Goal: Find specific fact: Find specific fact

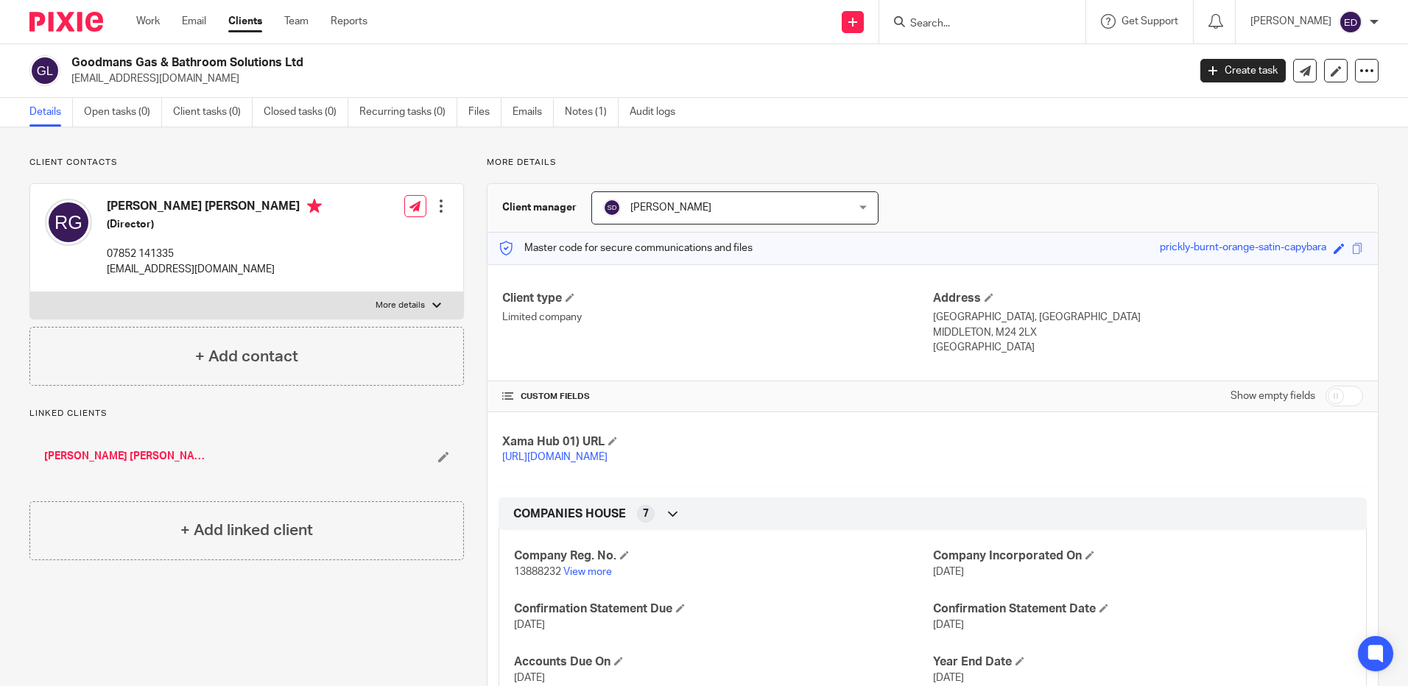
click at [986, 14] on form at bounding box center [987, 22] width 157 height 18
click at [995, 21] on input "Search" at bounding box center [975, 24] width 133 height 13
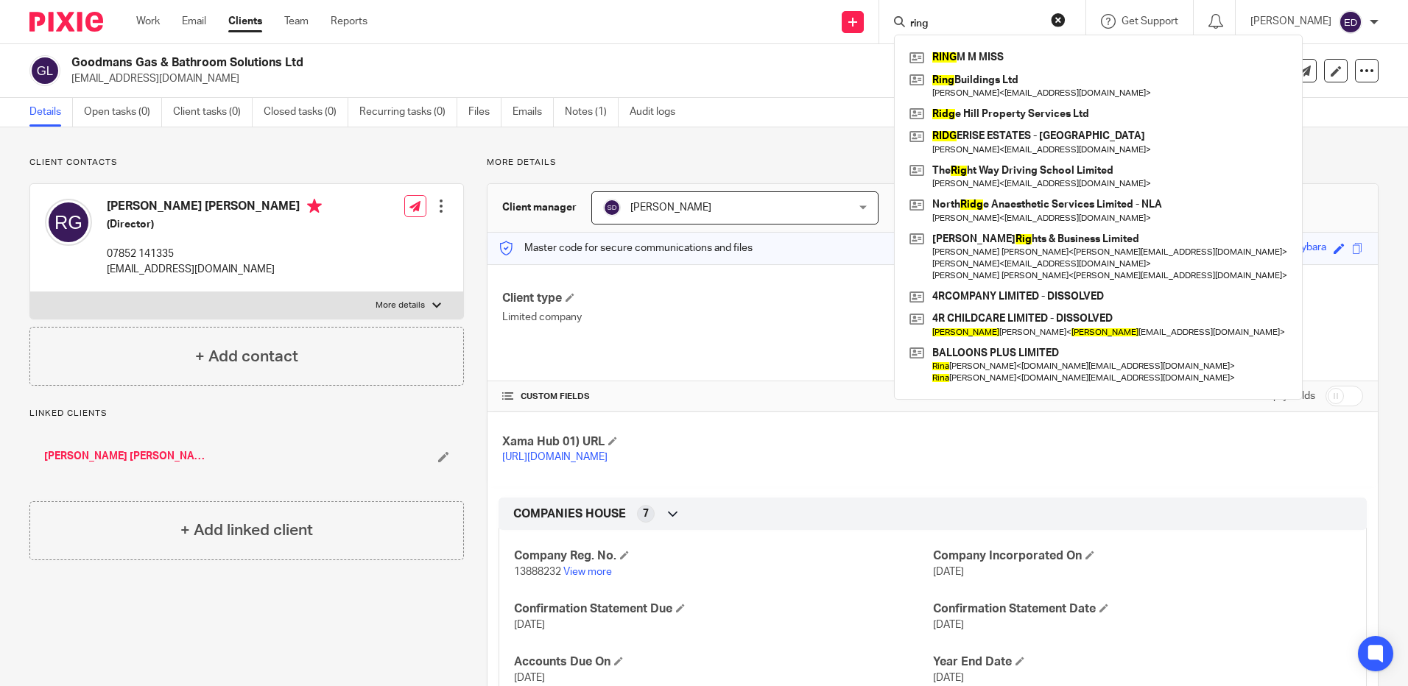
drag, startPoint x: 978, startPoint y: 29, endPoint x: 942, endPoint y: 26, distance: 36.2
click at [942, 26] on div "ring" at bounding box center [980, 22] width 172 height 18
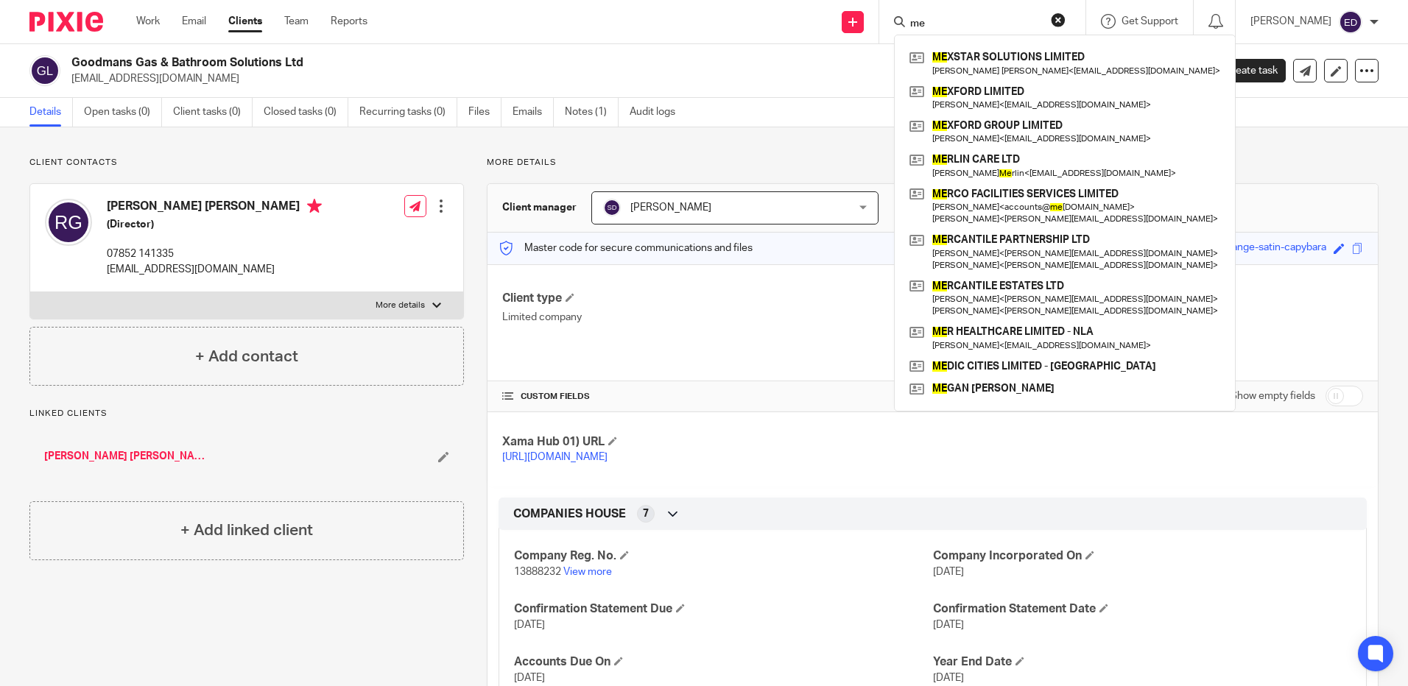
type input "m"
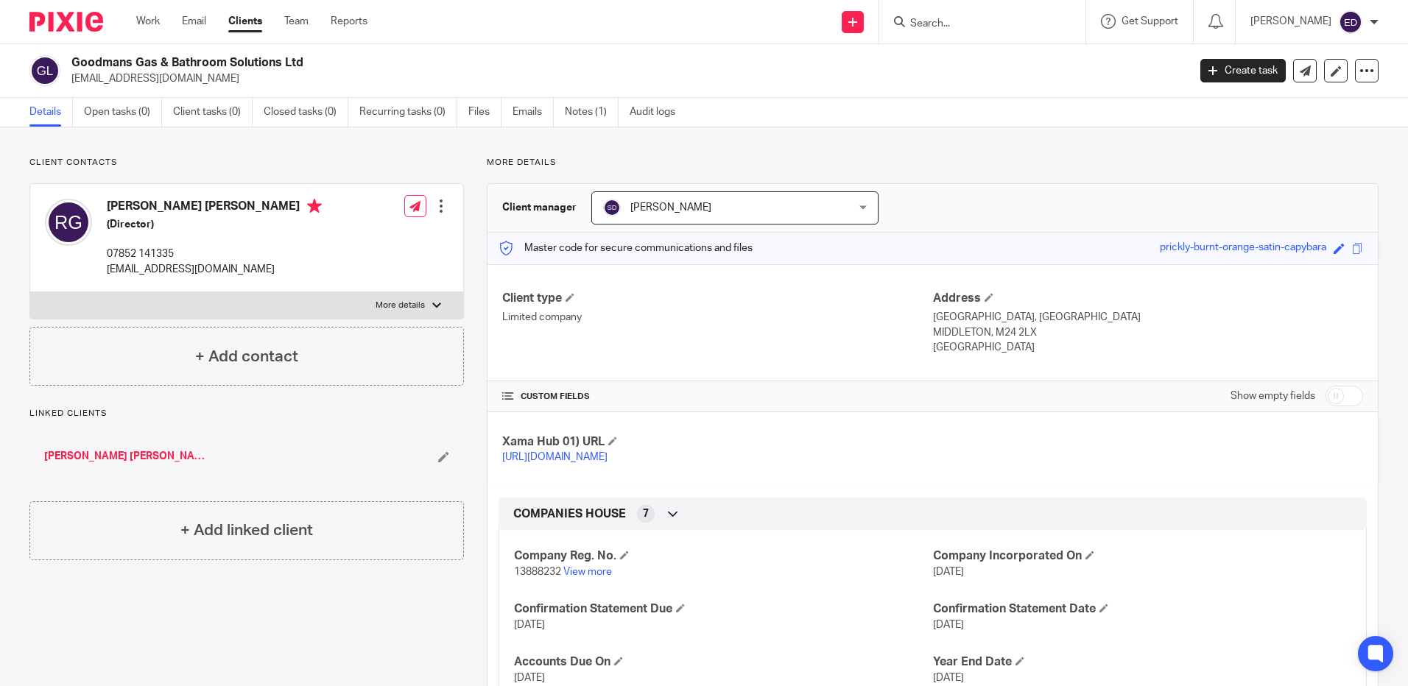
click at [984, 14] on form at bounding box center [987, 22] width 157 height 18
click at [998, 23] on input "Search" at bounding box center [975, 24] width 133 height 13
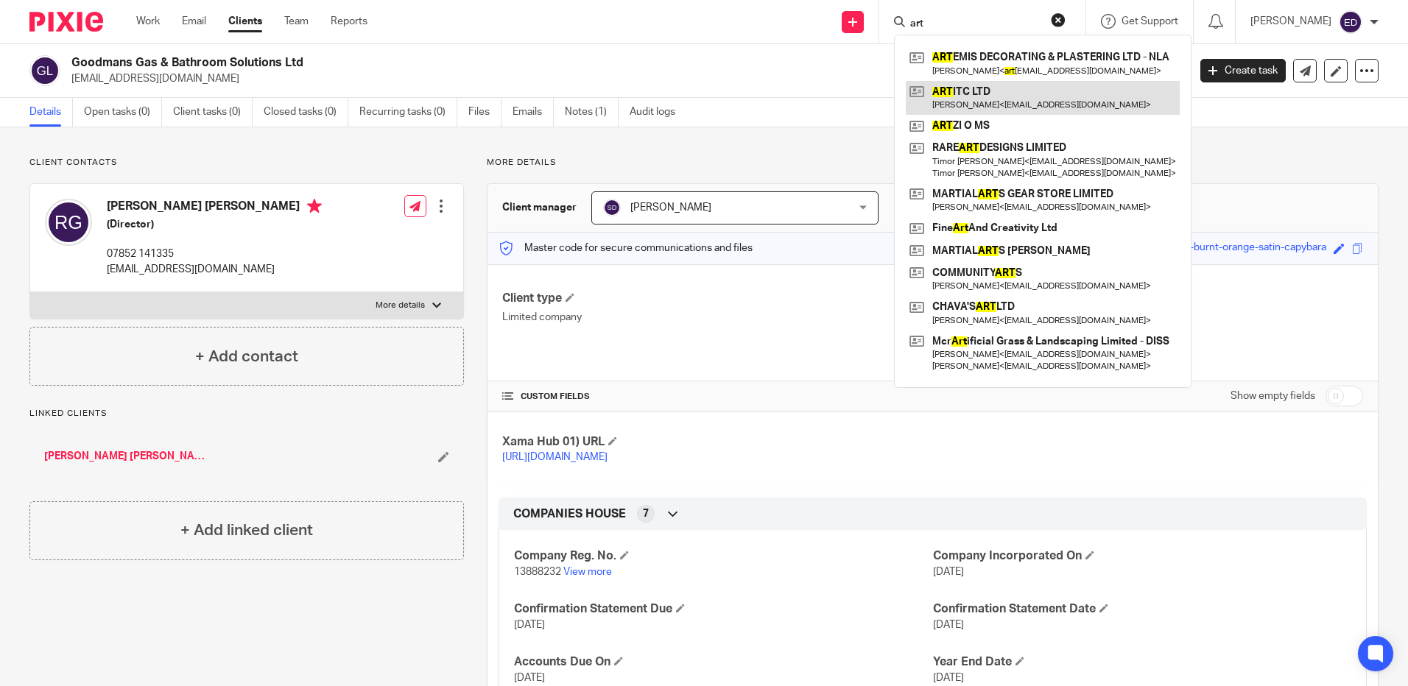
type input "art"
click at [1045, 89] on link at bounding box center [1043, 98] width 274 height 34
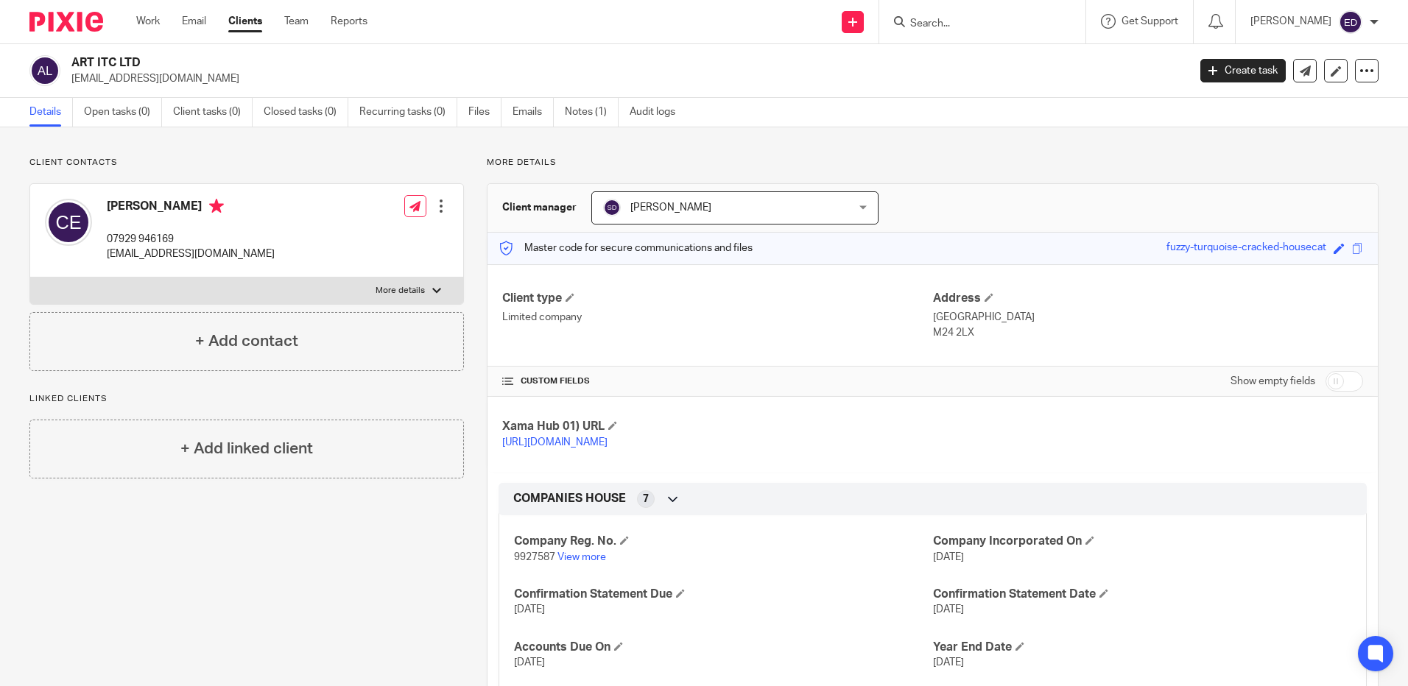
click at [968, 23] on input "Search" at bounding box center [975, 24] width 133 height 13
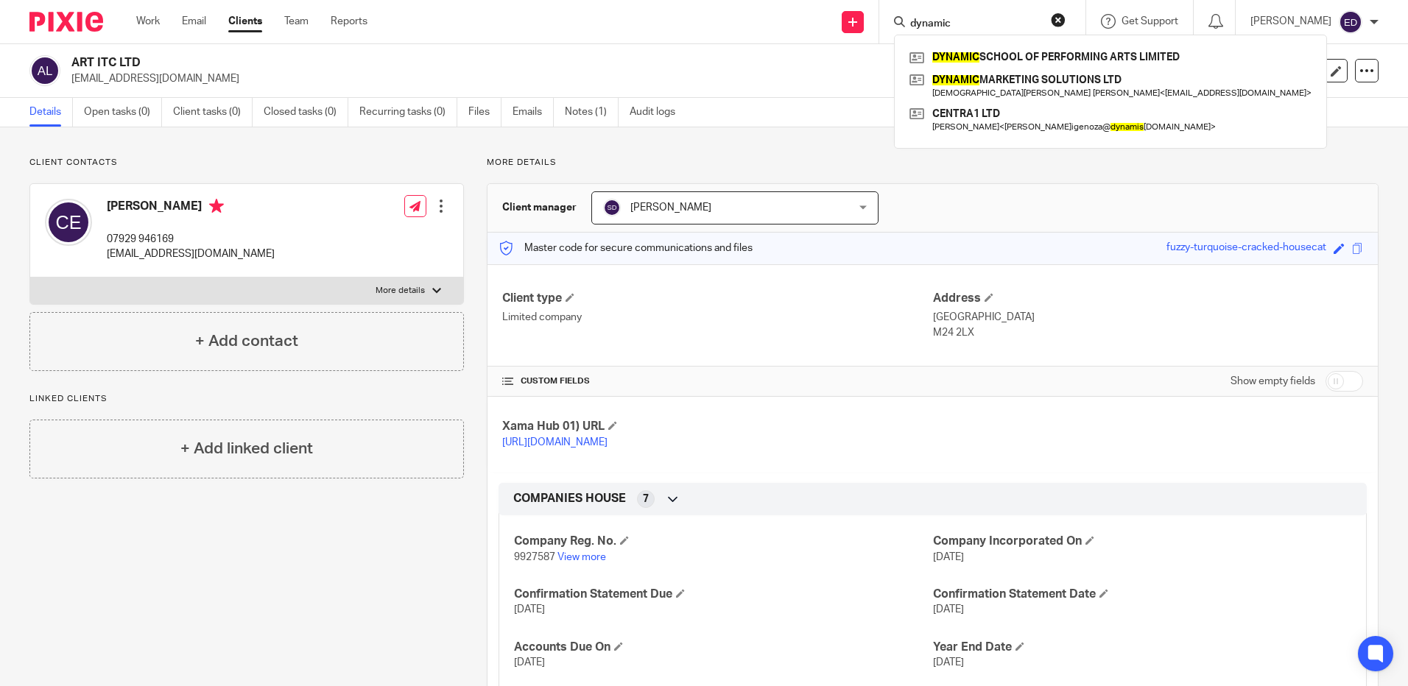
type input "dynamic"
click at [674, 40] on div "Send new email Create task Add client Request signature dynamic DYNAMIC SCHOOL …" at bounding box center [898, 21] width 1018 height 43
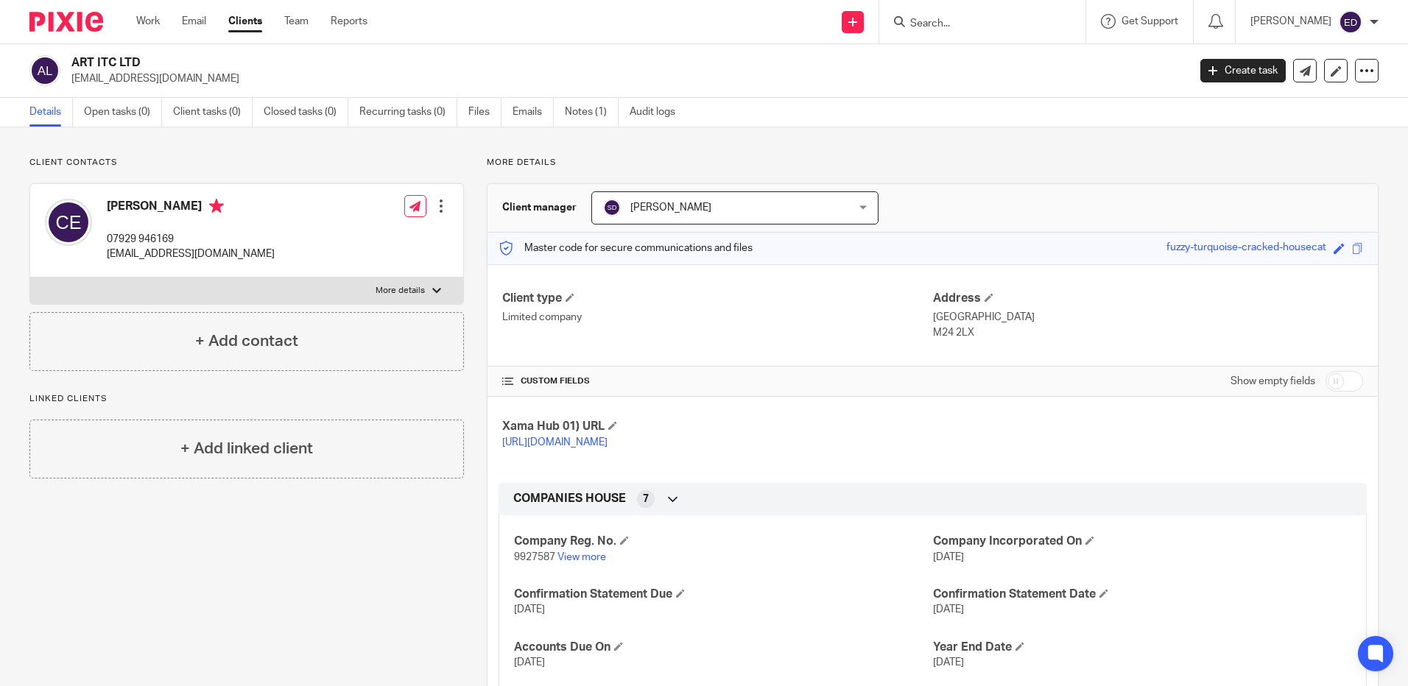
click at [375, 138] on div "Client contacts [PERSON_NAME] 07929 946169 [EMAIL_ADDRESS][DOMAIN_NAME] Edit co…" at bounding box center [704, 593] width 1408 height 933
click at [498, 75] on p "[EMAIL_ADDRESS][DOMAIN_NAME]" at bounding box center [624, 78] width 1107 height 15
click at [530, 33] on div "Send new email Create task Add client Request signature Get Support Contact Sup…" at bounding box center [898, 21] width 1018 height 43
click at [966, 21] on input "Search" at bounding box center [975, 24] width 133 height 13
type input "llyon he"
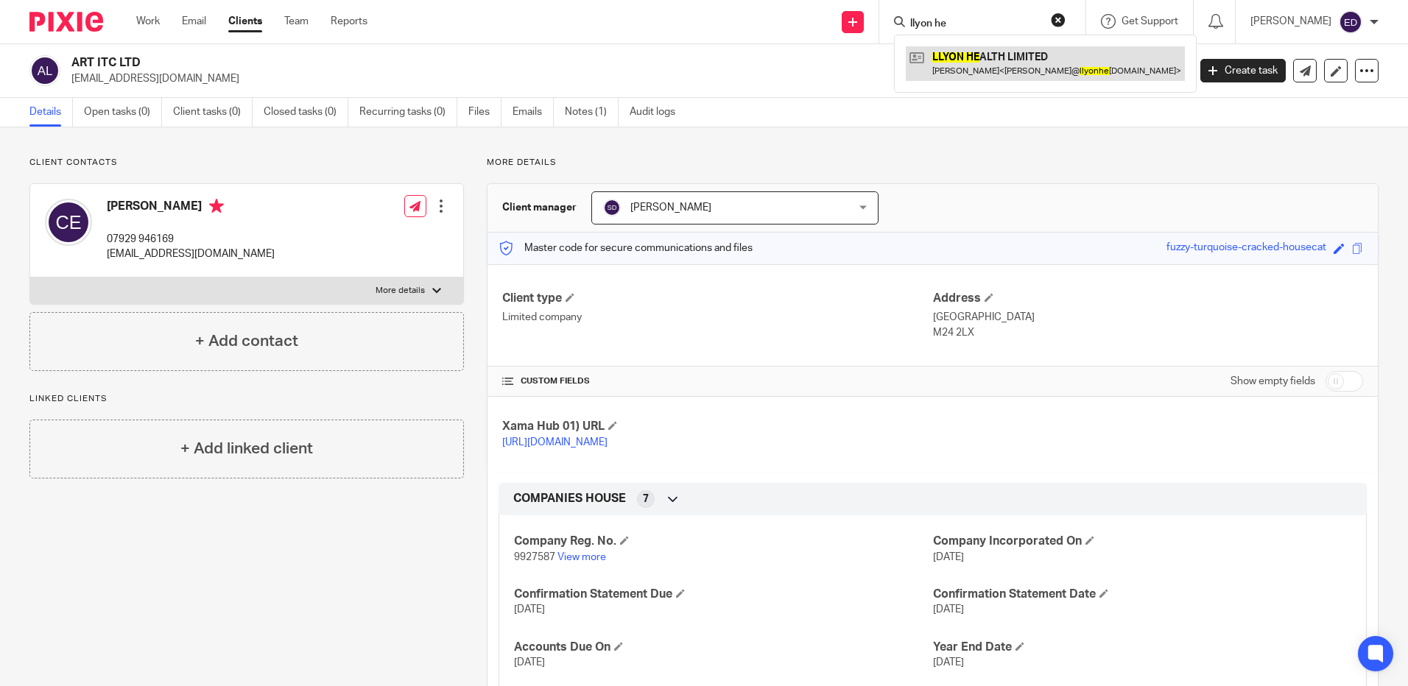
click at [1031, 60] on link at bounding box center [1045, 63] width 279 height 34
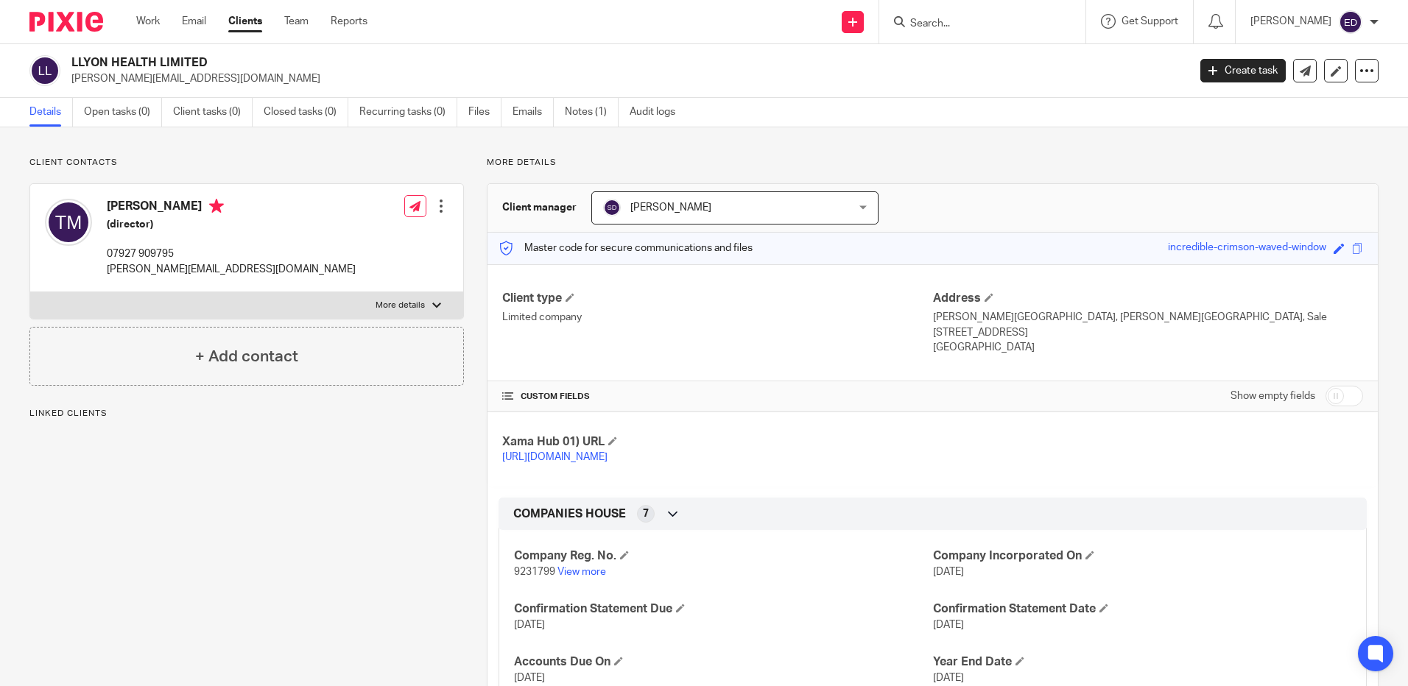
drag, startPoint x: 74, startPoint y: 63, endPoint x: 211, endPoint y: 66, distance: 137.0
click at [211, 66] on h2 "LLYON HEALTH LIMITED" at bounding box center [513, 62] width 885 height 15
copy h2 "LLYON HEALTH LIMITED"
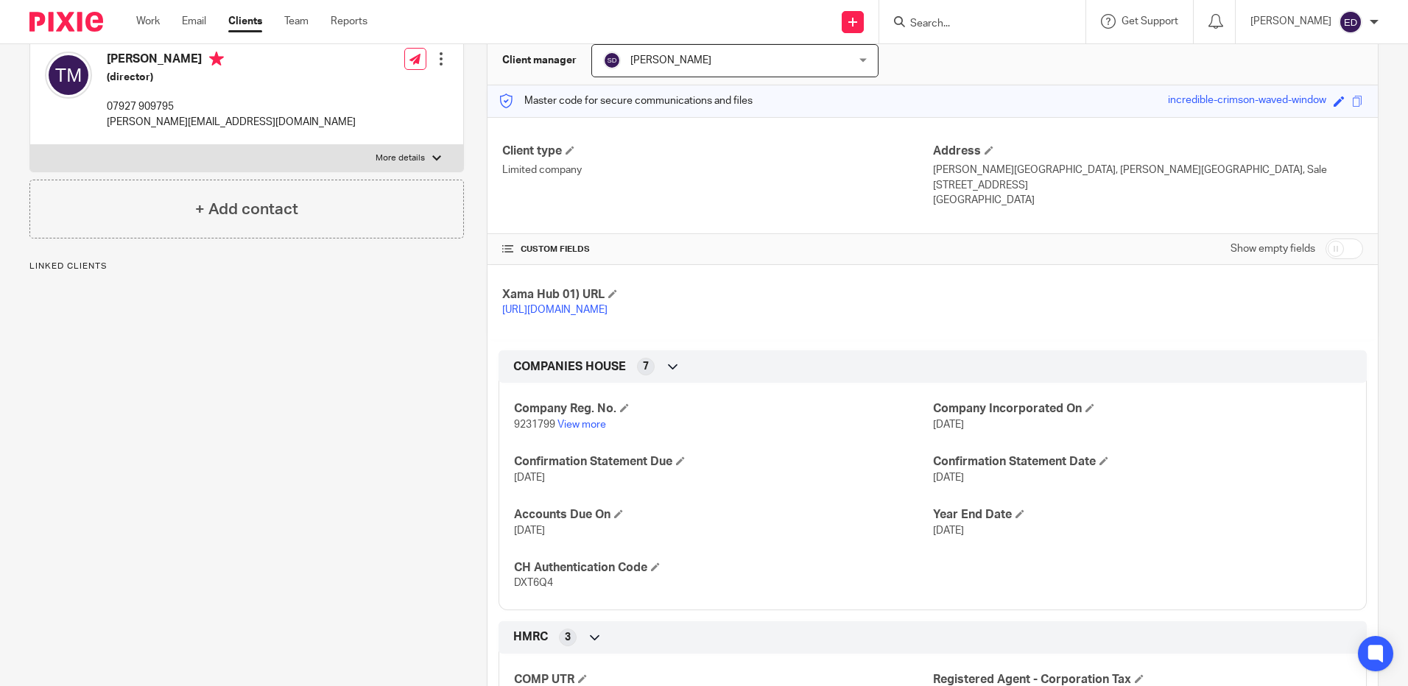
scroll to position [221, 0]
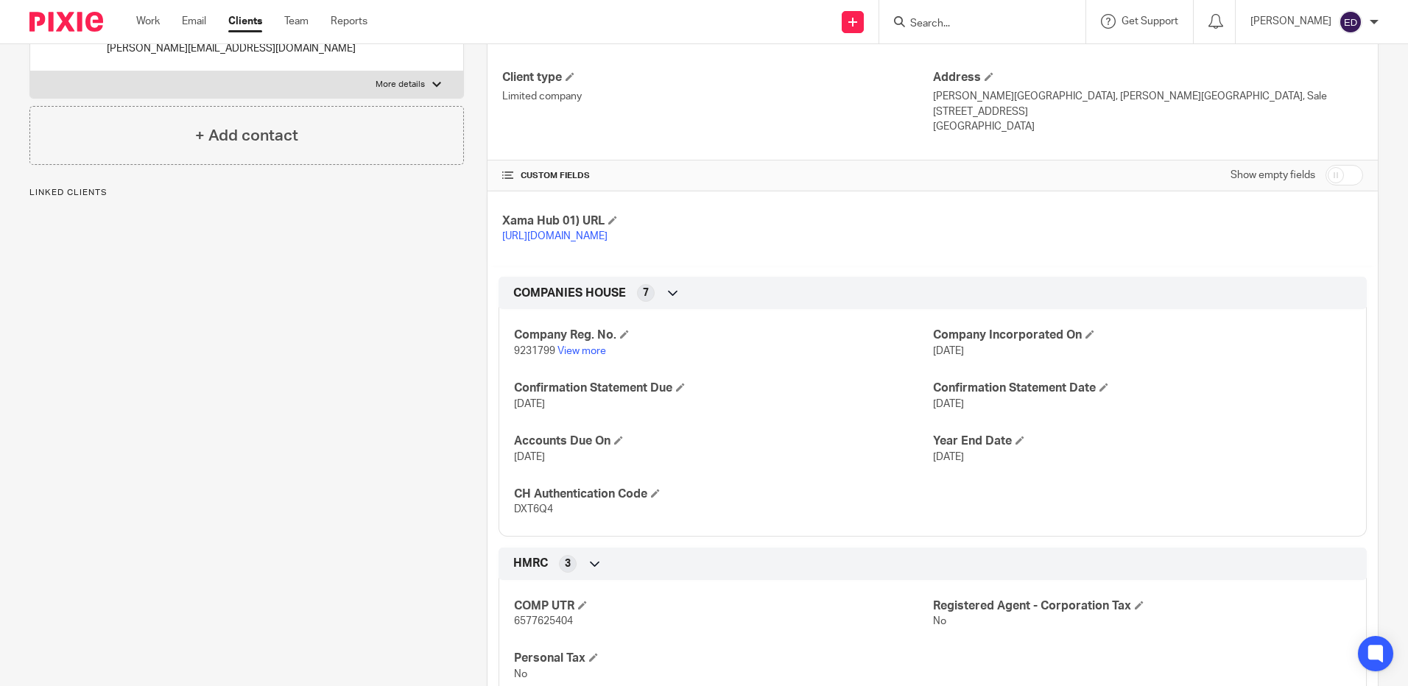
drag, startPoint x: 510, startPoint y: 345, endPoint x: 550, endPoint y: 366, distance: 44.8
click at [550, 359] on div "Company Reg. No. 9231799 View more" at bounding box center [723, 343] width 418 height 31
copy div "Company Reg. No. 9231799"
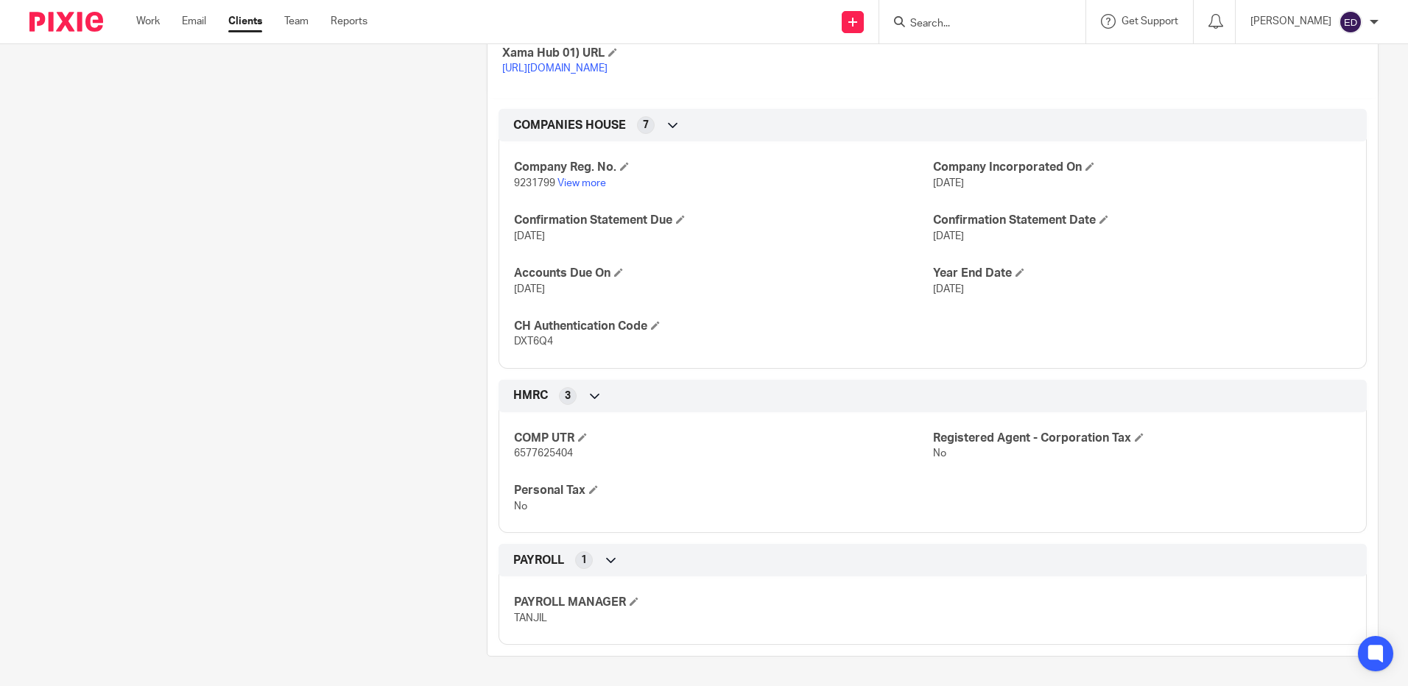
scroll to position [403, 0]
drag, startPoint x: 511, startPoint y: 436, endPoint x: 568, endPoint y: 456, distance: 60.8
click at [568, 456] on div "COMP UTR 6577625404" at bounding box center [723, 446] width 418 height 31
copy div "COMP UTR 6577625404"
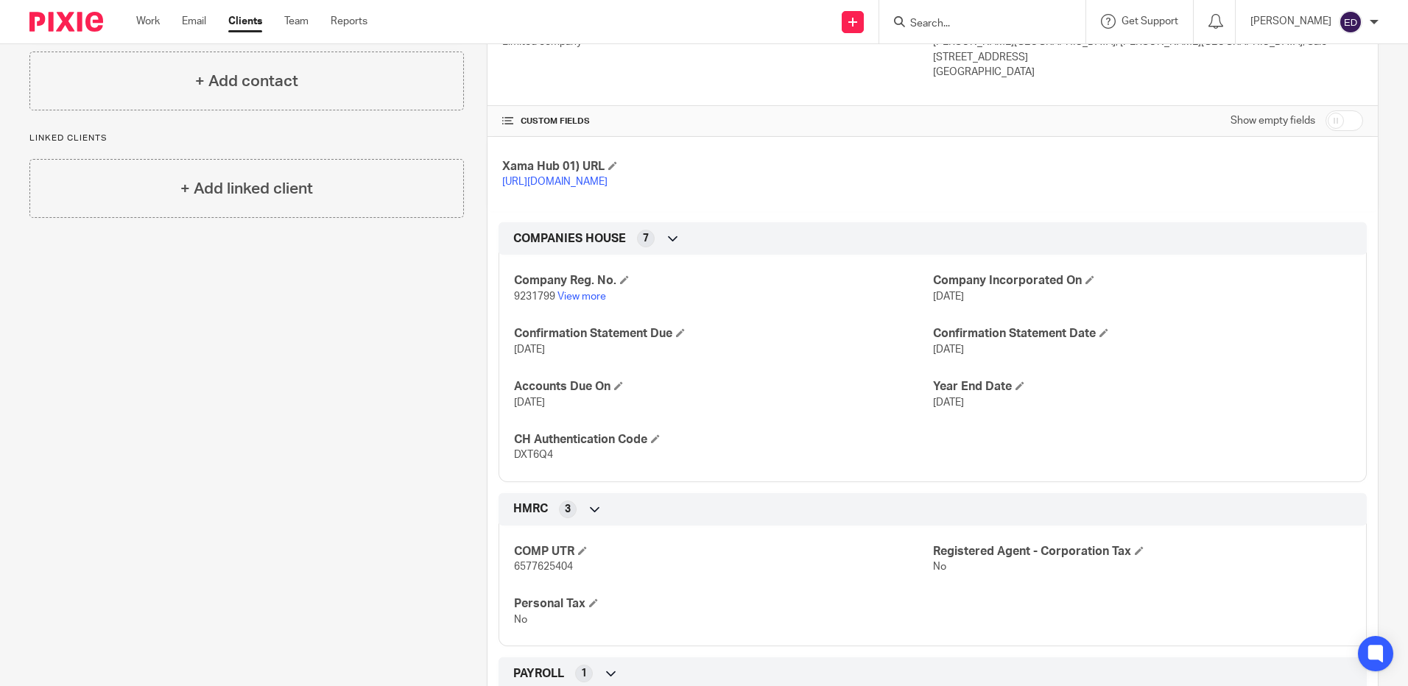
scroll to position [109, 0]
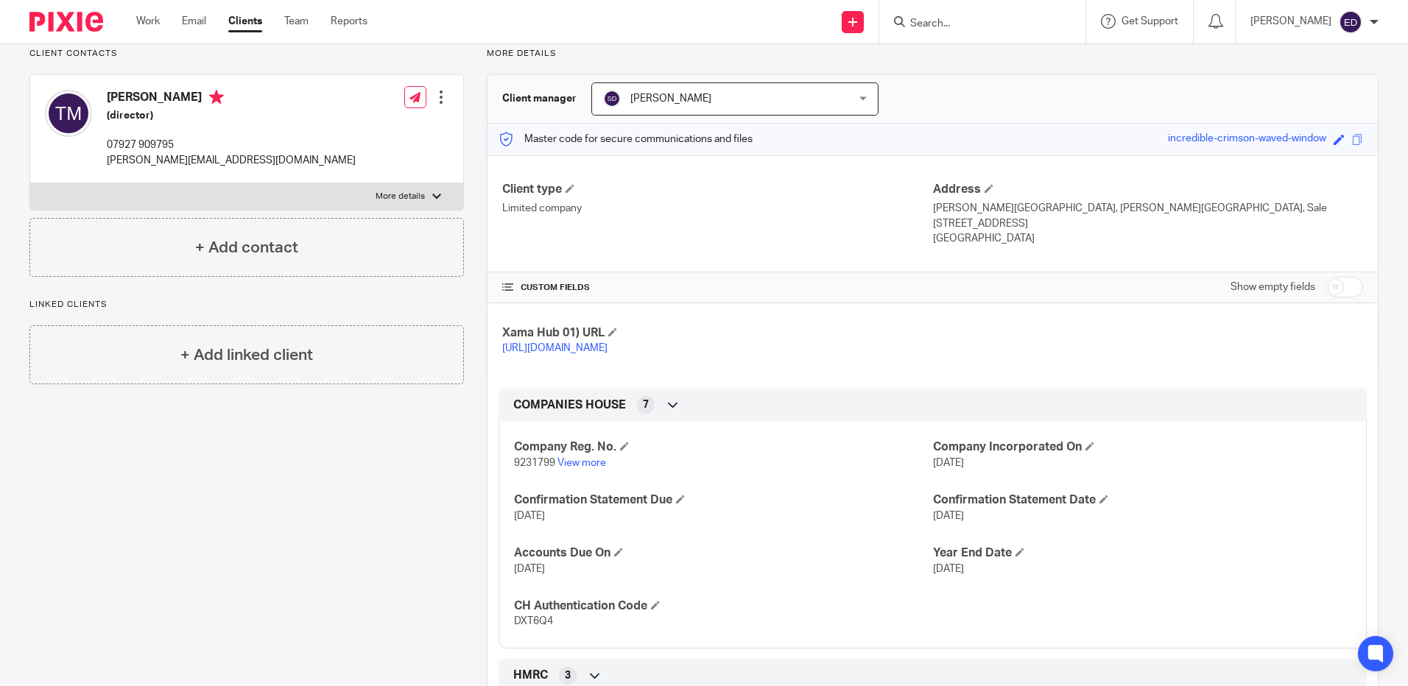
drag, startPoint x: 925, startPoint y: 187, endPoint x: 965, endPoint y: 235, distance: 62.7
click at [965, 235] on div "Address Marsland House, Marsland Road, Sale Cheshire, M33 3AQ England" at bounding box center [1148, 214] width 430 height 65
copy div "Address Marsland House, Marsland Road, Sale Cheshire, M33 3AQ England"
